Goal: Task Accomplishment & Management: Manage account settings

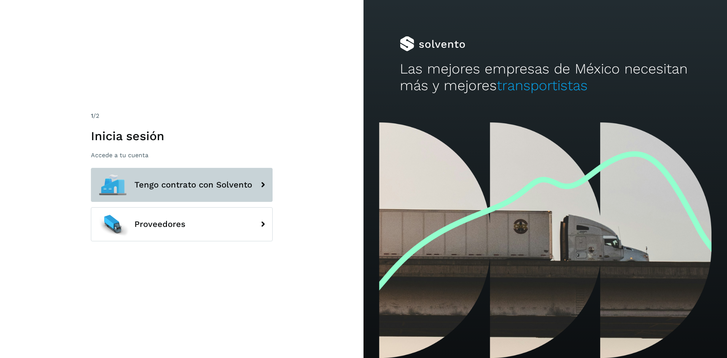
click at [204, 190] on button "Tengo contrato con Solvento" at bounding box center [182, 185] width 182 height 34
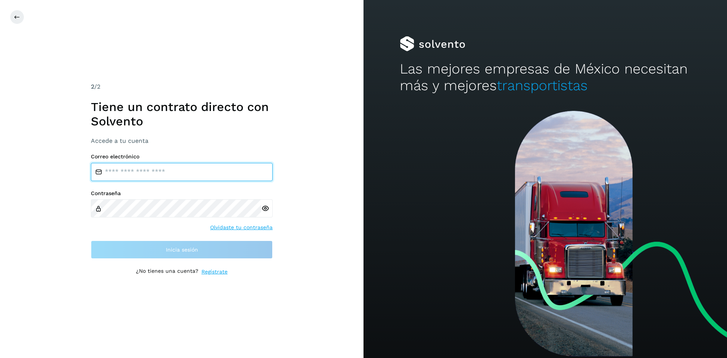
type input "**********"
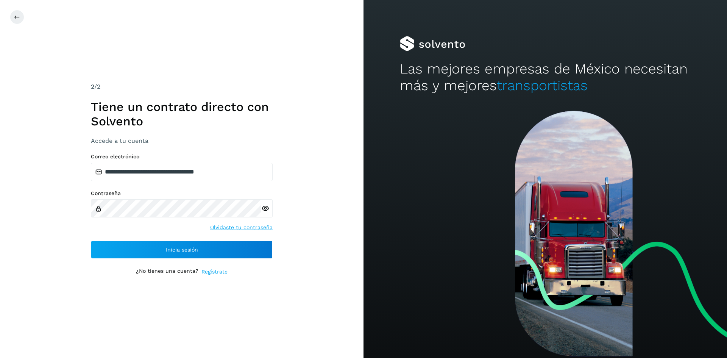
click at [265, 210] on icon at bounding box center [265, 208] width 8 height 8
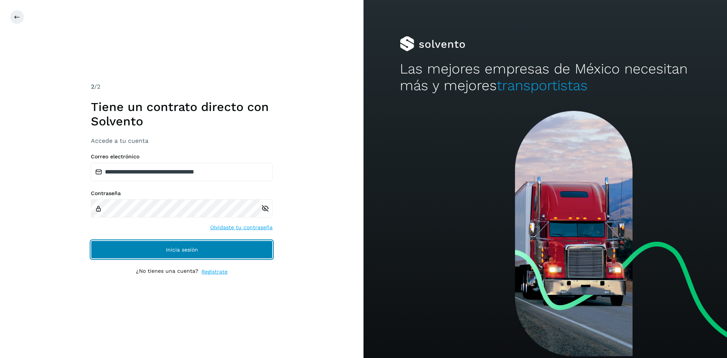
click at [186, 246] on button "Inicia sesión" at bounding box center [182, 249] width 182 height 18
click at [184, 248] on span "Inicia sesión" at bounding box center [182, 249] width 32 height 5
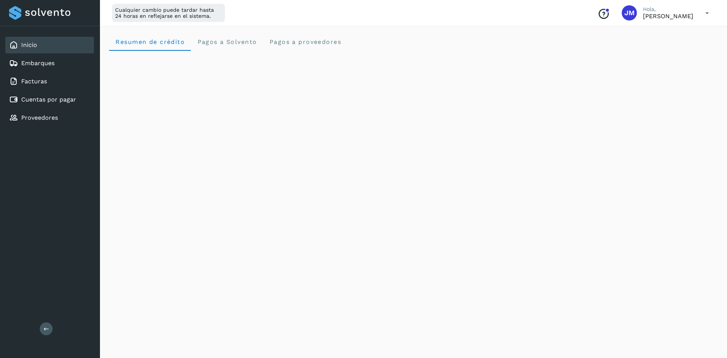
click at [25, 45] on link "Inicio" at bounding box center [29, 44] width 16 height 7
click at [225, 40] on span "Pagos a Solvento" at bounding box center [227, 41] width 60 height 7
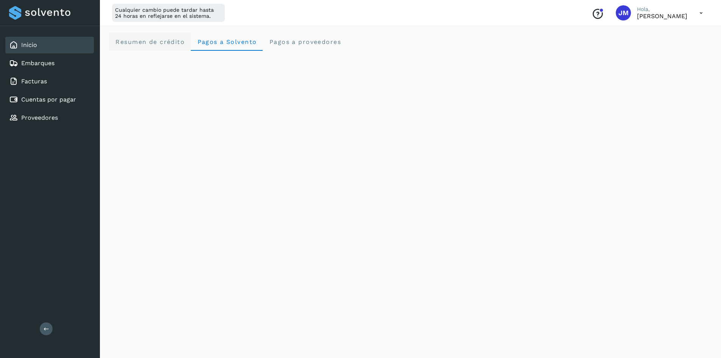
click at [140, 41] on span "Resumen de crédito" at bounding box center [150, 41] width 70 height 7
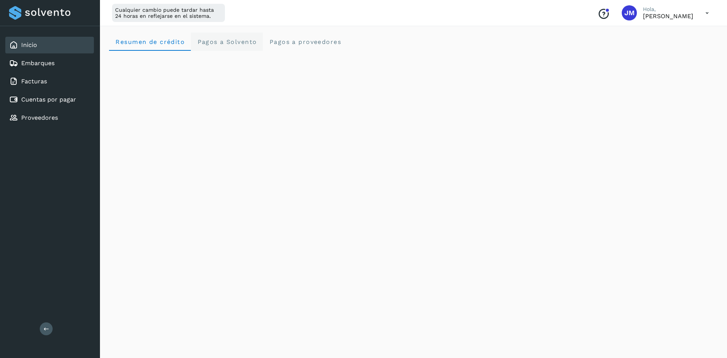
click at [222, 37] on Solvento "Pagos a Solvento" at bounding box center [227, 42] width 72 height 18
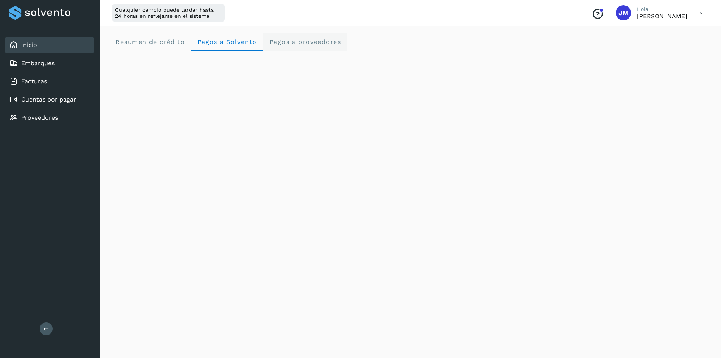
click at [312, 38] on span "Pagos a proveedores" at bounding box center [305, 41] width 72 height 7
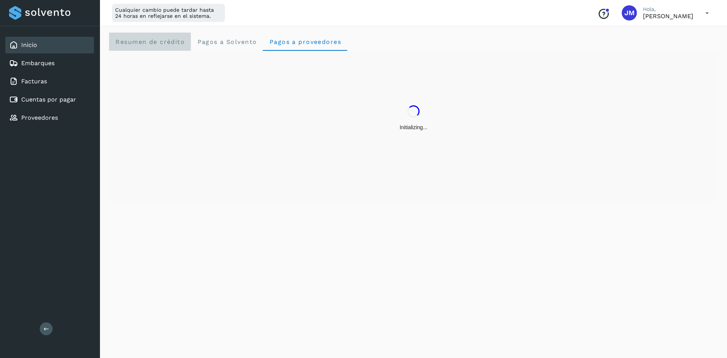
click at [136, 39] on span "Resumen de crédito" at bounding box center [150, 41] width 70 height 7
click at [139, 40] on span "Resumen de crédito" at bounding box center [150, 41] width 70 height 7
click at [707, 11] on icon at bounding box center [707, 13] width 16 height 16
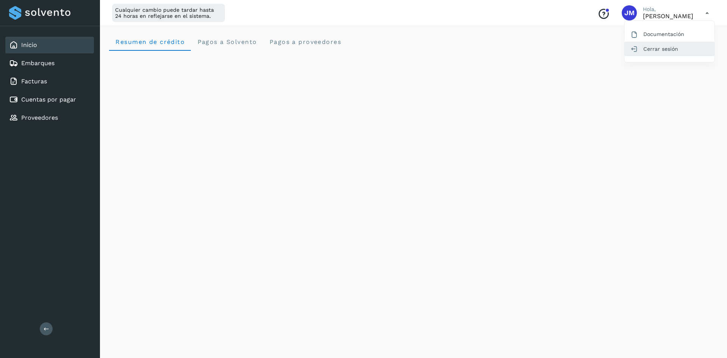
click at [662, 47] on div "Cerrar sesión" at bounding box center [669, 49] width 90 height 14
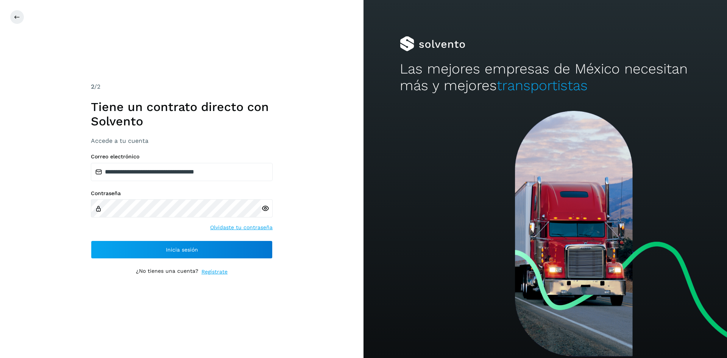
click at [241, 56] on div "**********" at bounding box center [181, 179] width 363 height 358
